Goal: Register for event/course

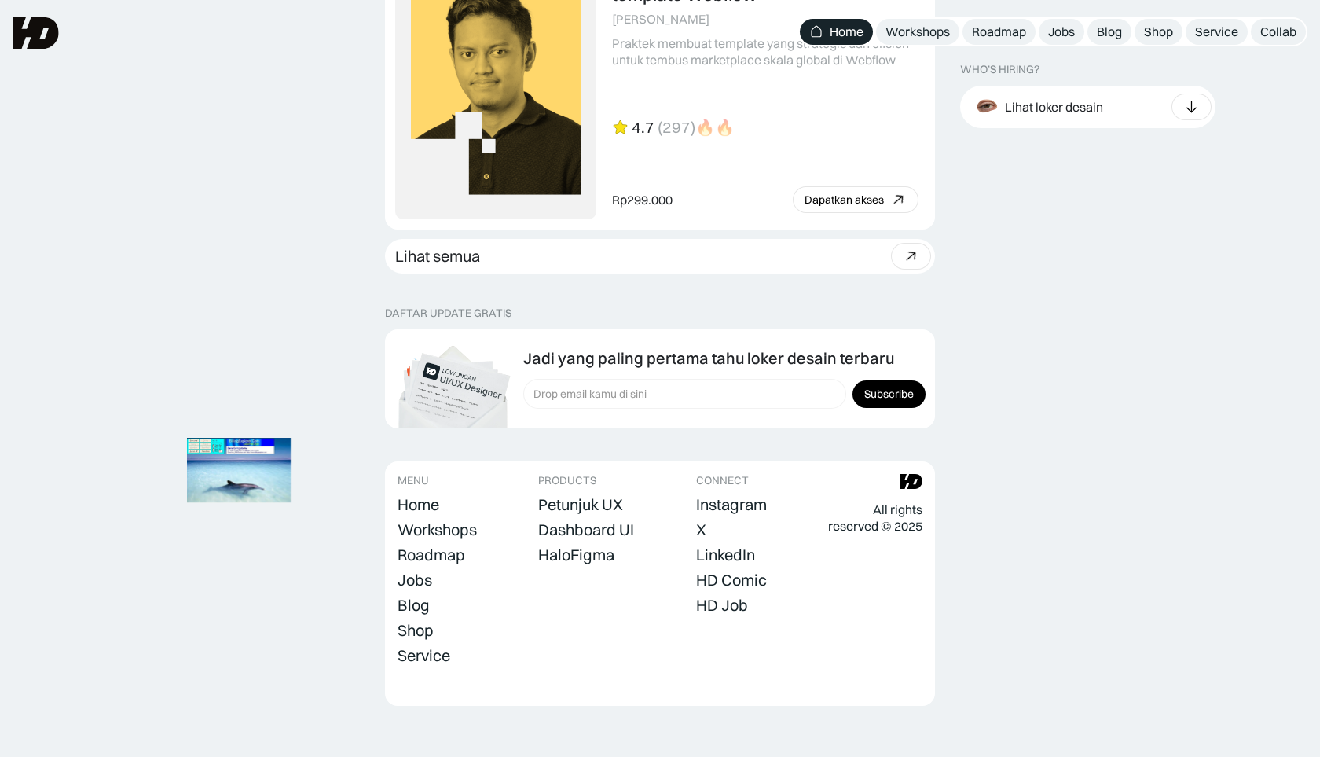
scroll to position [4321, 0]
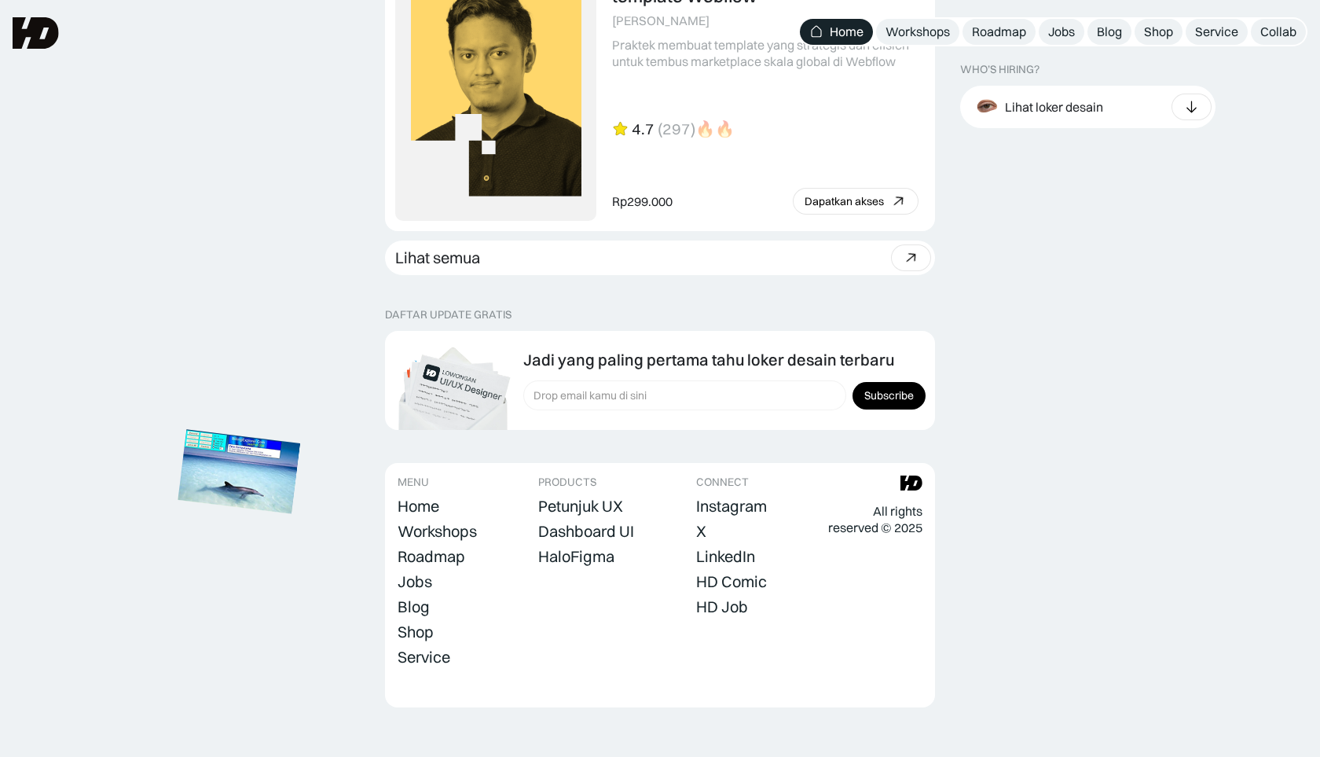
click at [257, 472] on img at bounding box center [239, 472] width 123 height 84
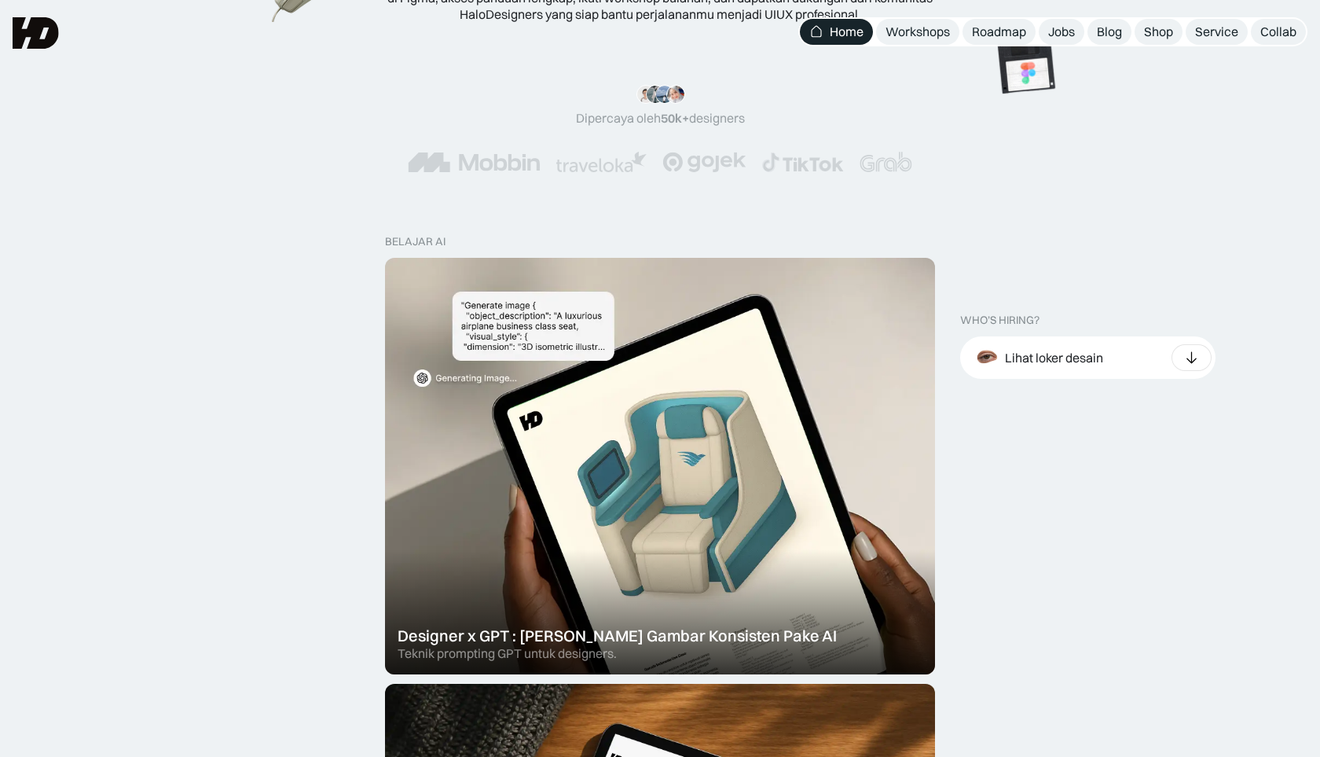
scroll to position [0, 0]
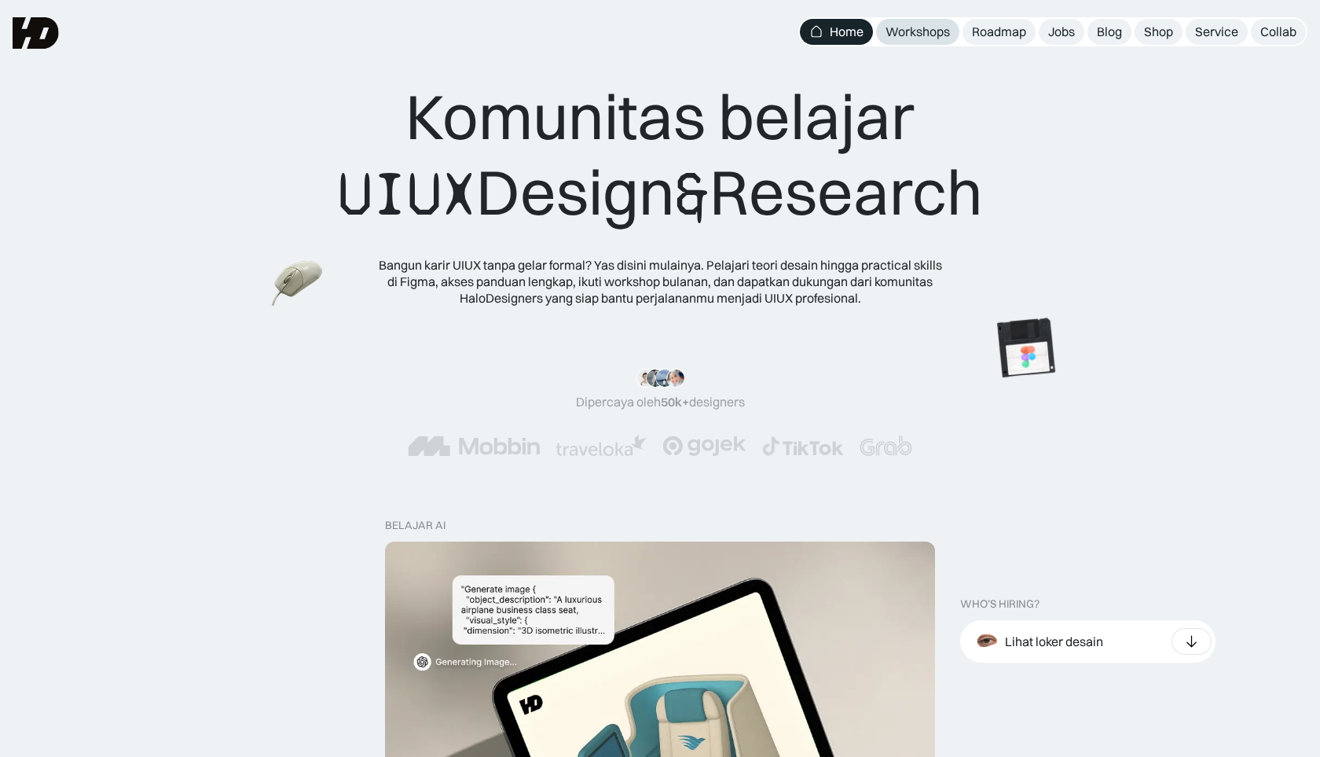
click at [929, 40] on link "Workshops" at bounding box center [917, 32] width 83 height 26
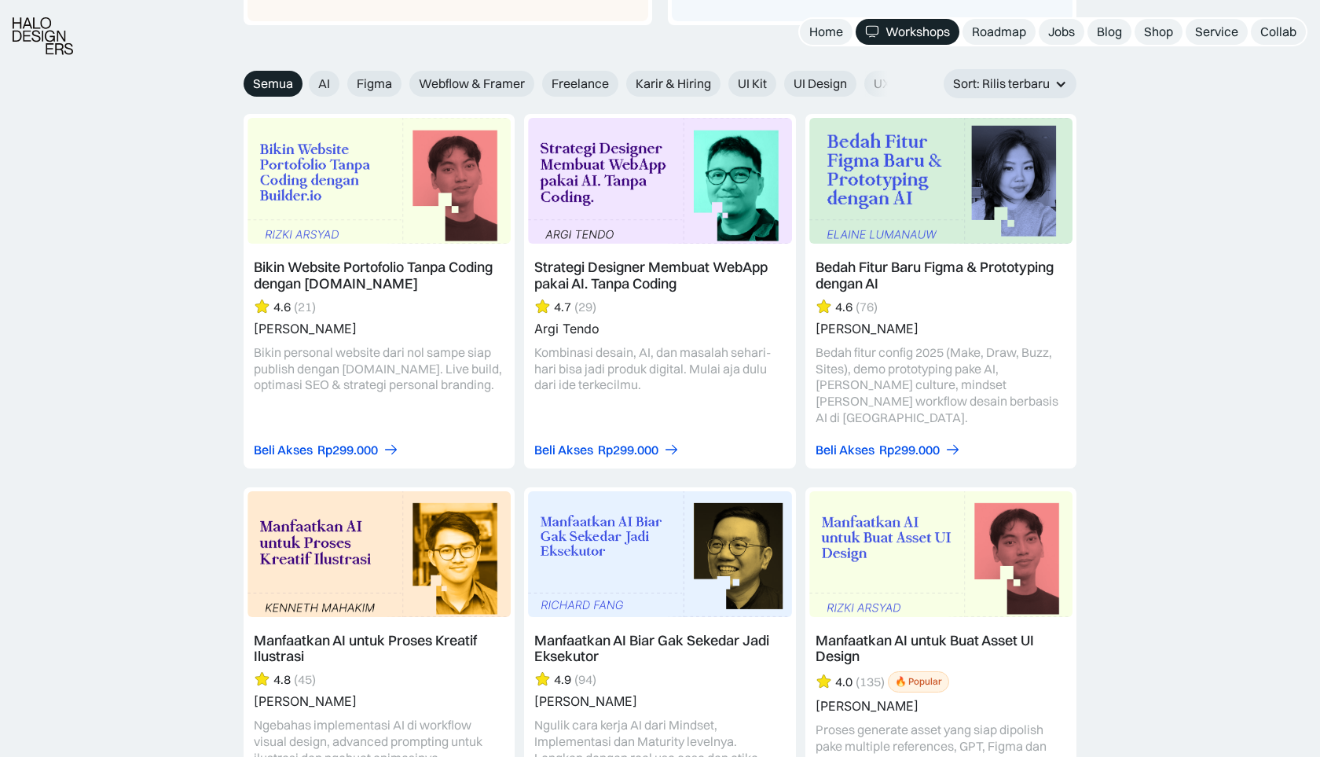
scroll to position [1782, 0]
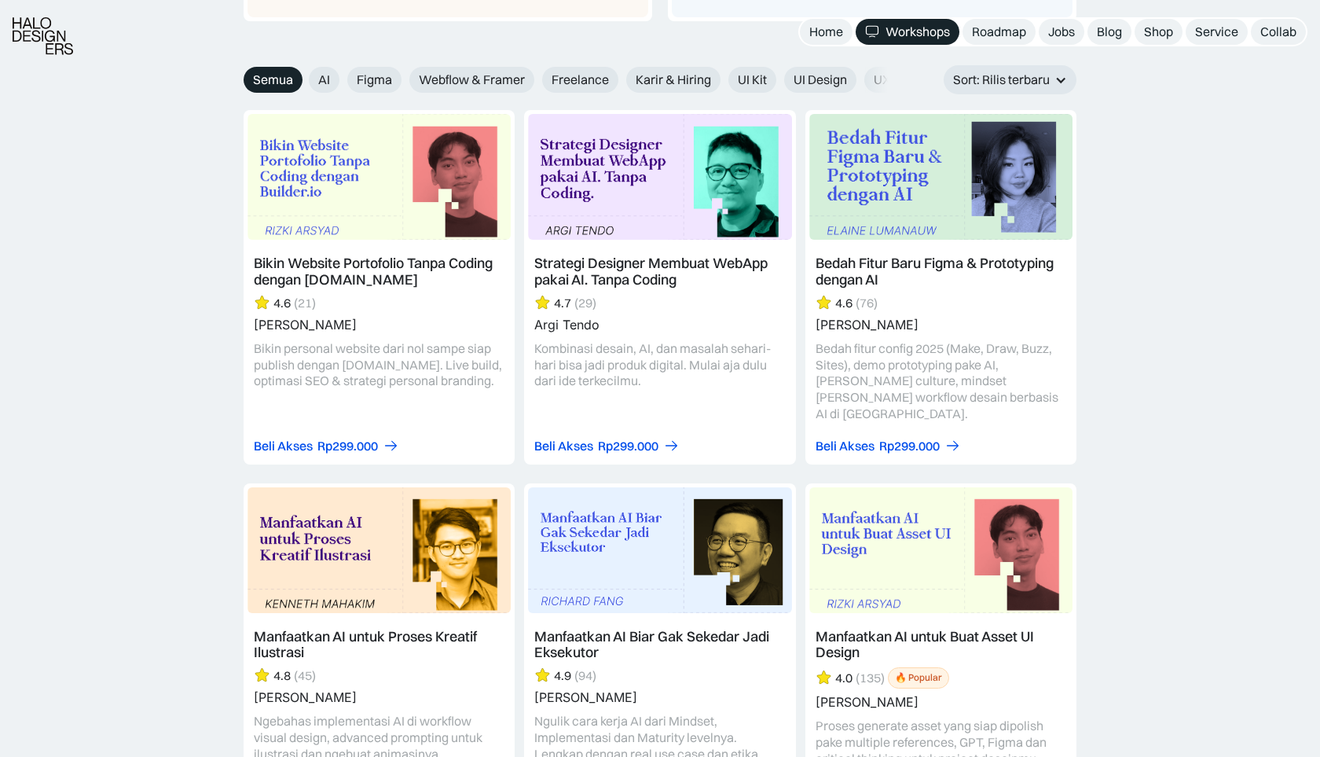
click at [975, 178] on link at bounding box center [940, 287] width 271 height 354
